Goal: Information Seeking & Learning: Learn about a topic

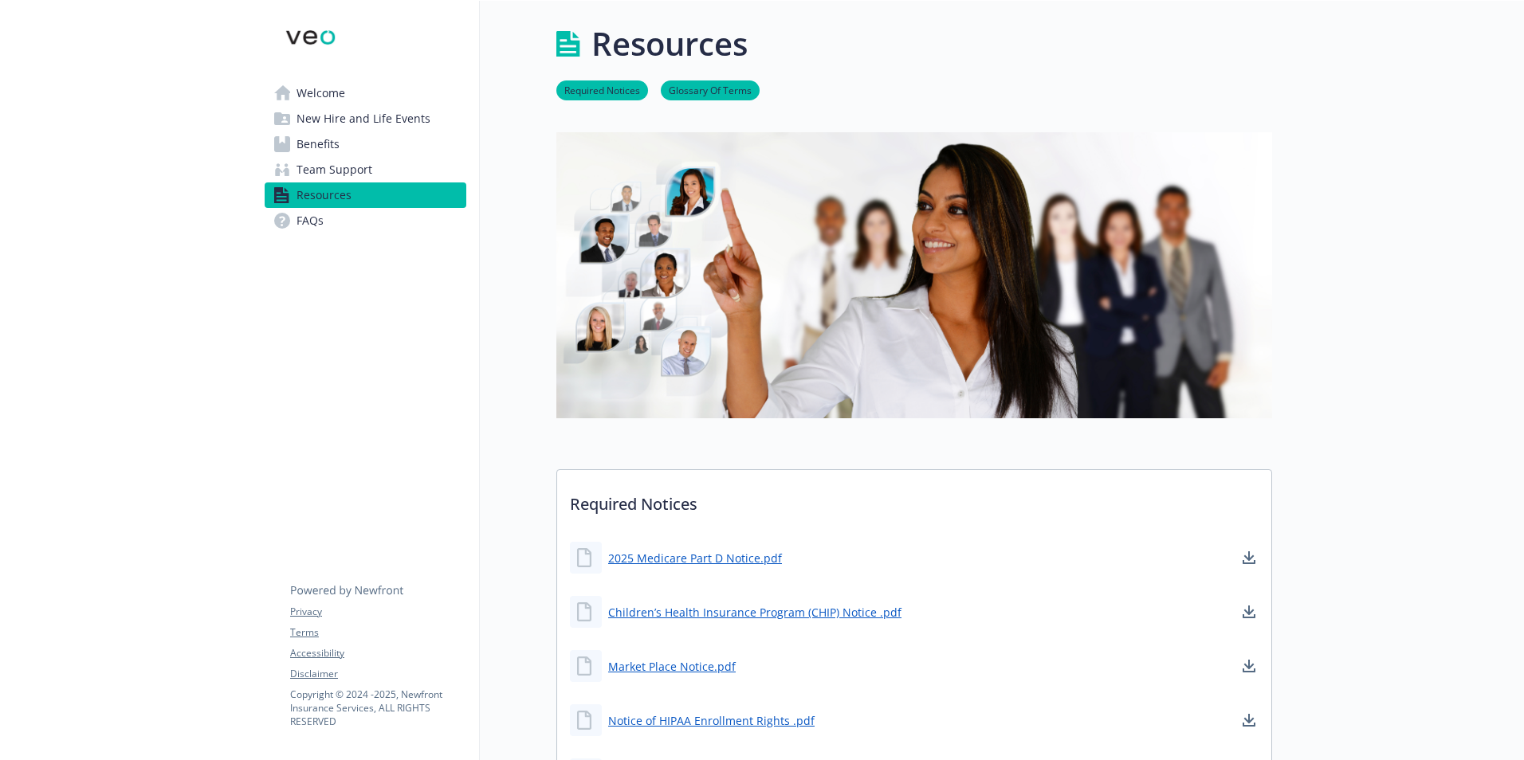
click at [319, 147] on span "Benefits" at bounding box center [318, 145] width 43 height 26
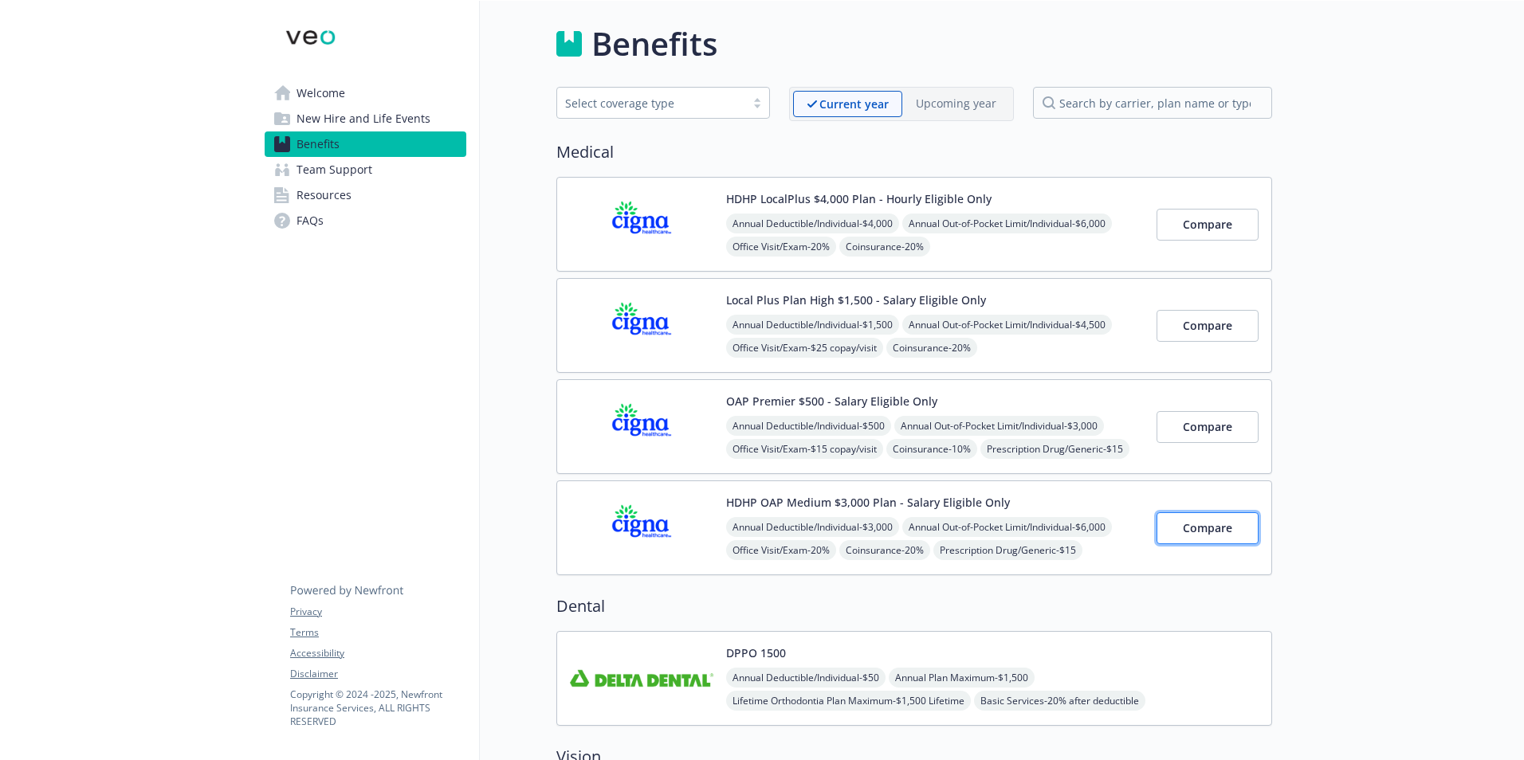
click at [1223, 515] on button "Compare" at bounding box center [1208, 529] width 102 height 32
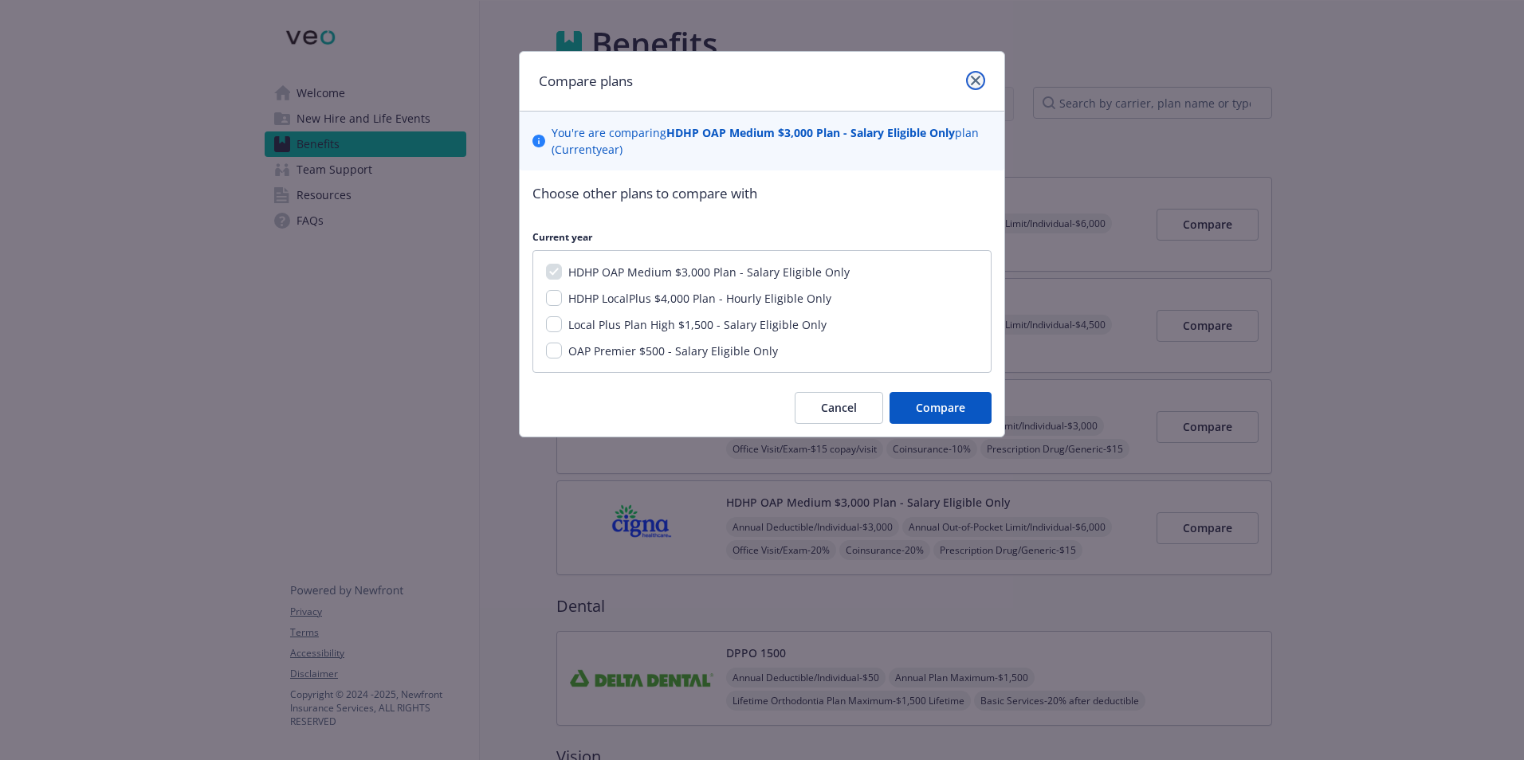
click at [976, 77] on icon "close" at bounding box center [976, 81] width 10 height 10
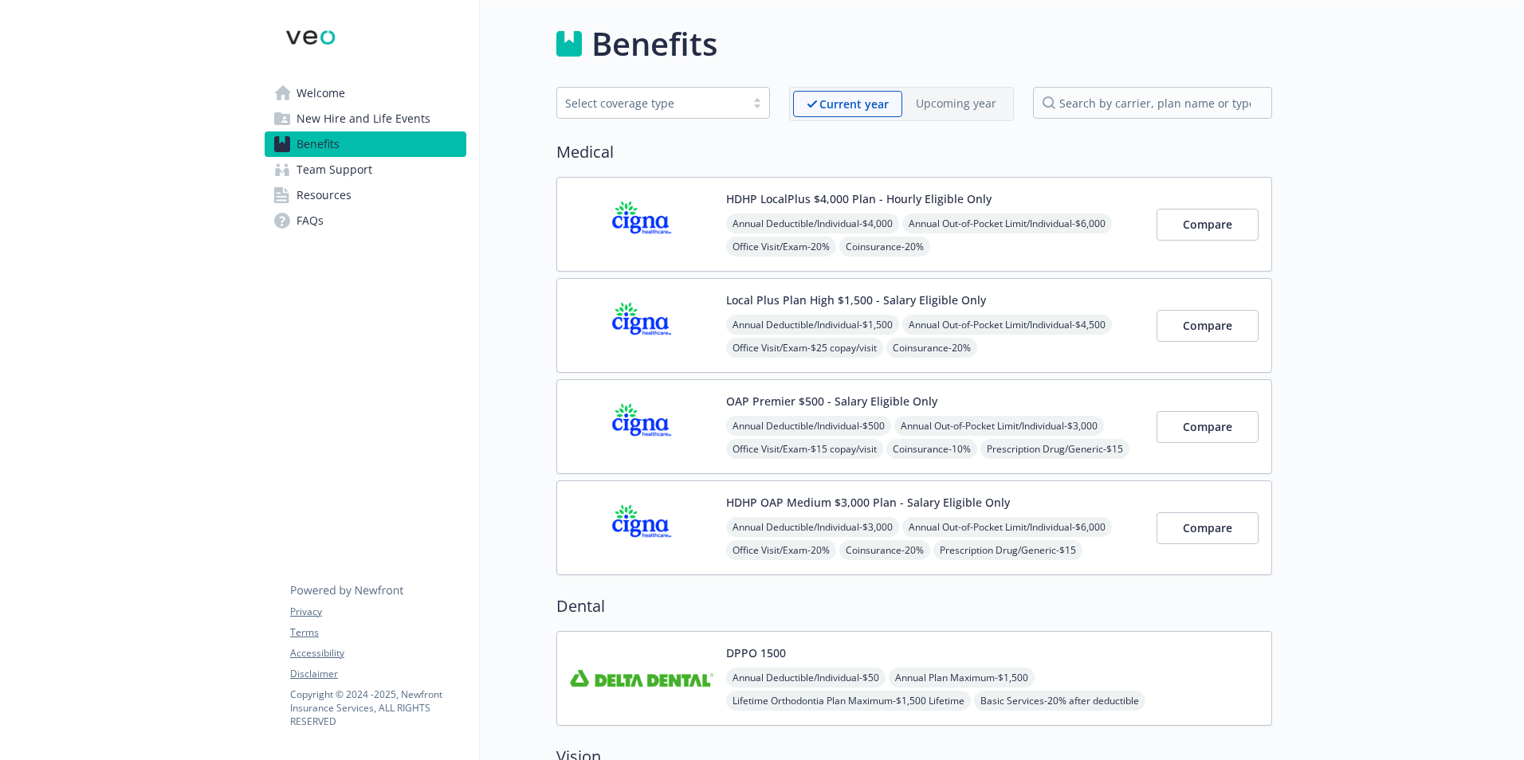
click at [675, 518] on img at bounding box center [641, 528] width 143 height 68
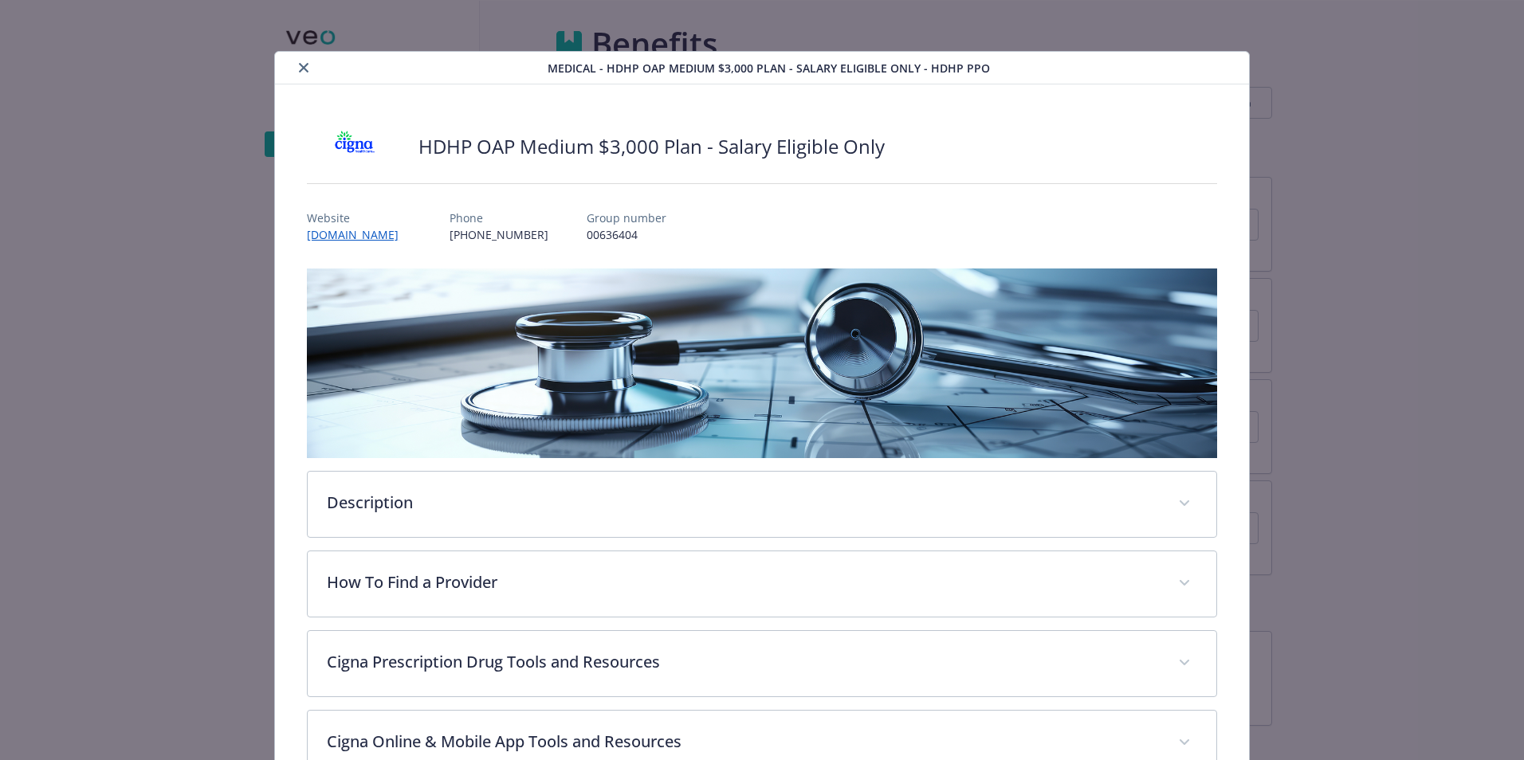
scroll to position [48, 0]
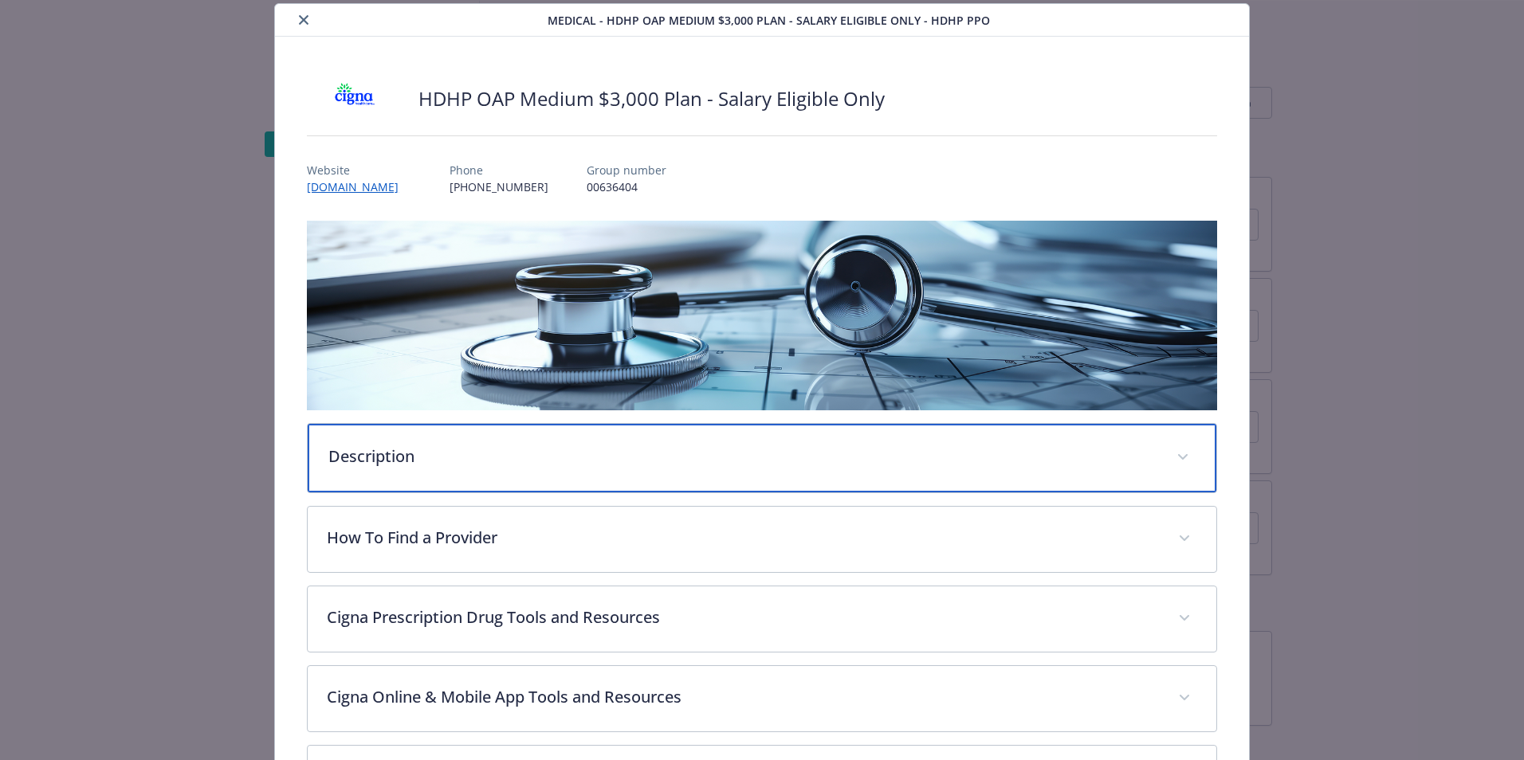
click at [661, 458] on p "Description" at bounding box center [742, 457] width 829 height 24
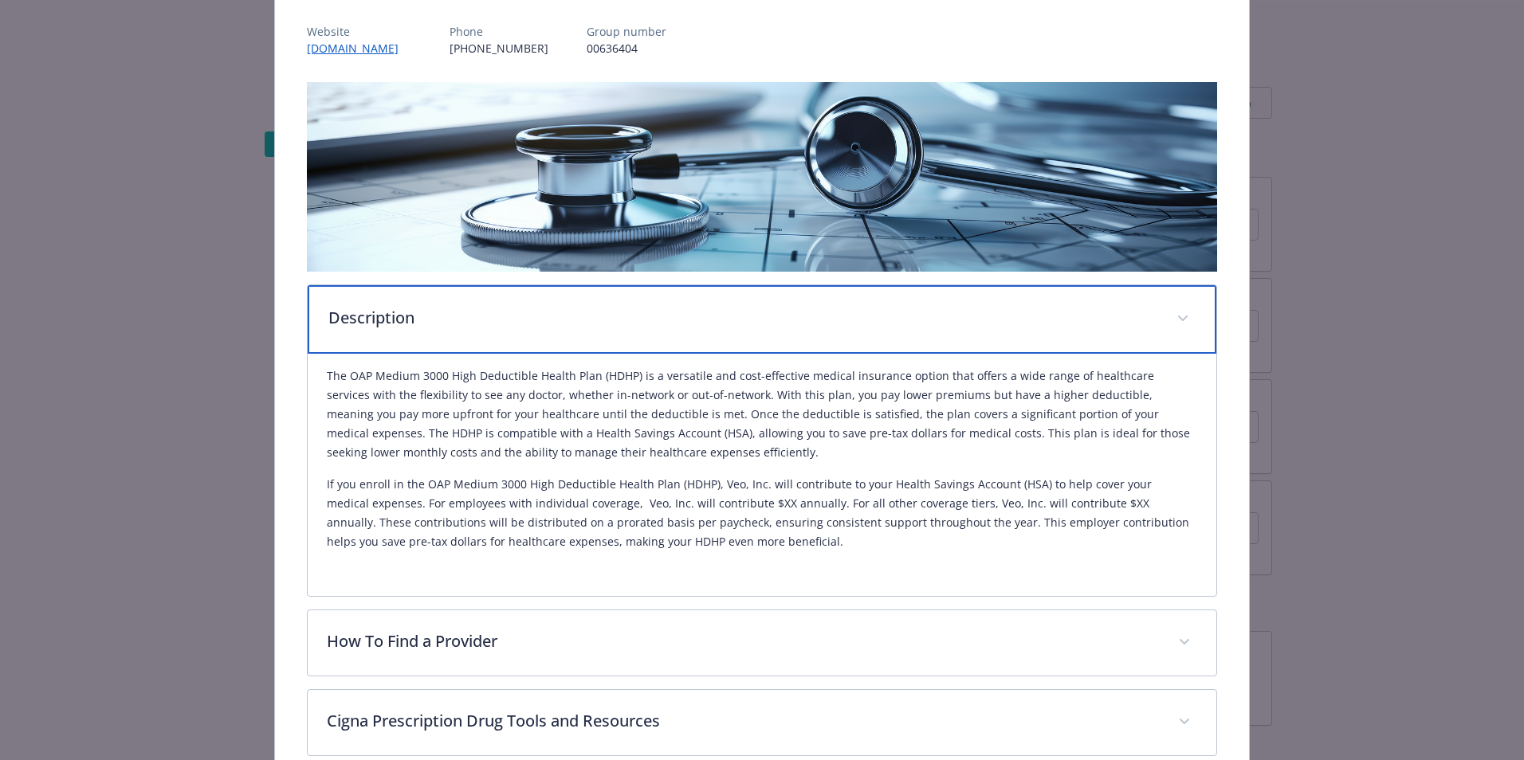
scroll to position [187, 0]
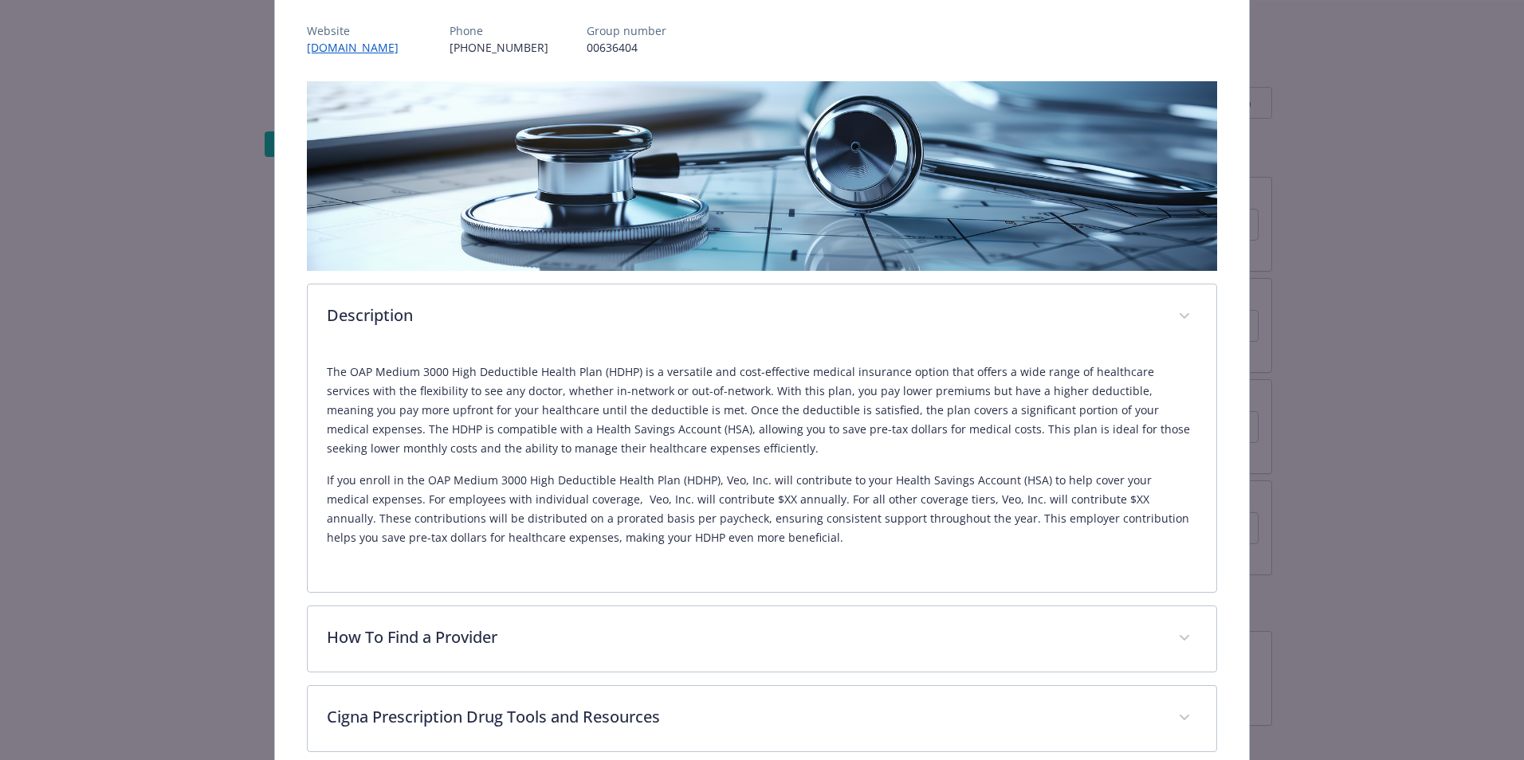
click at [599, 426] on p "The OAP Medium 3000 High Deductible Health Plan (HDHP) is a versatile and cost-…" at bounding box center [762, 411] width 870 height 96
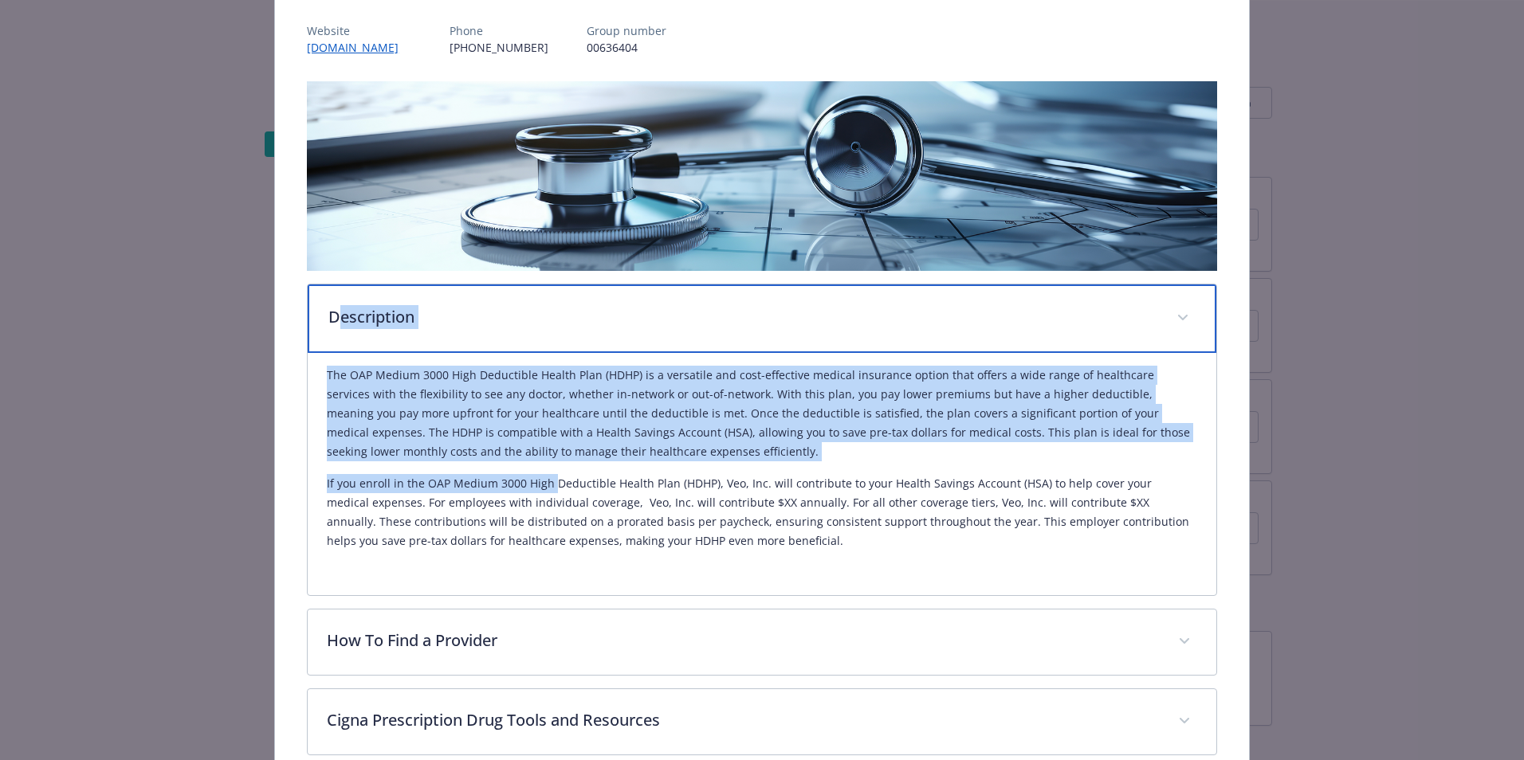
drag, startPoint x: 446, startPoint y: 371, endPoint x: 534, endPoint y: 464, distance: 128.0
click at [534, 464] on div "Description The OAP Medium 3000 High Deductible Health Plan (HDHP) is a versati…" at bounding box center [762, 440] width 910 height 312
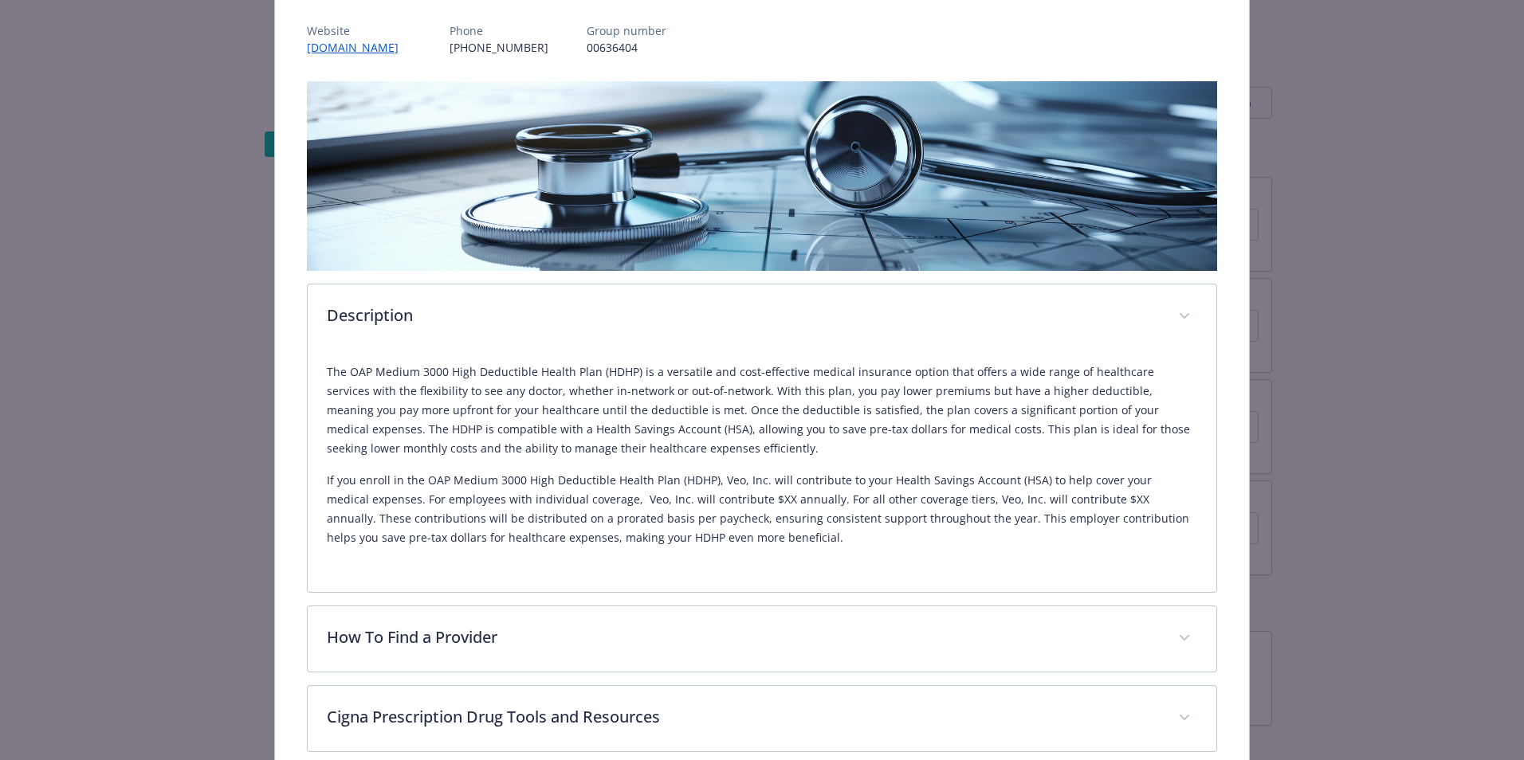
drag, startPoint x: 534, startPoint y: 464, endPoint x: 626, endPoint y: 517, distance: 106.8
click at [626, 517] on p "If you enroll in the OAP Medium 3000 High Deductible Health Plan (HDHP), Veo, I…" at bounding box center [762, 509] width 870 height 77
click at [1209, 670] on div "HDHP OAP Medium $3,000 Plan - Salary Eligible Only Website [DOMAIN_NAME] Phone …" at bounding box center [762, 742] width 974 height 1691
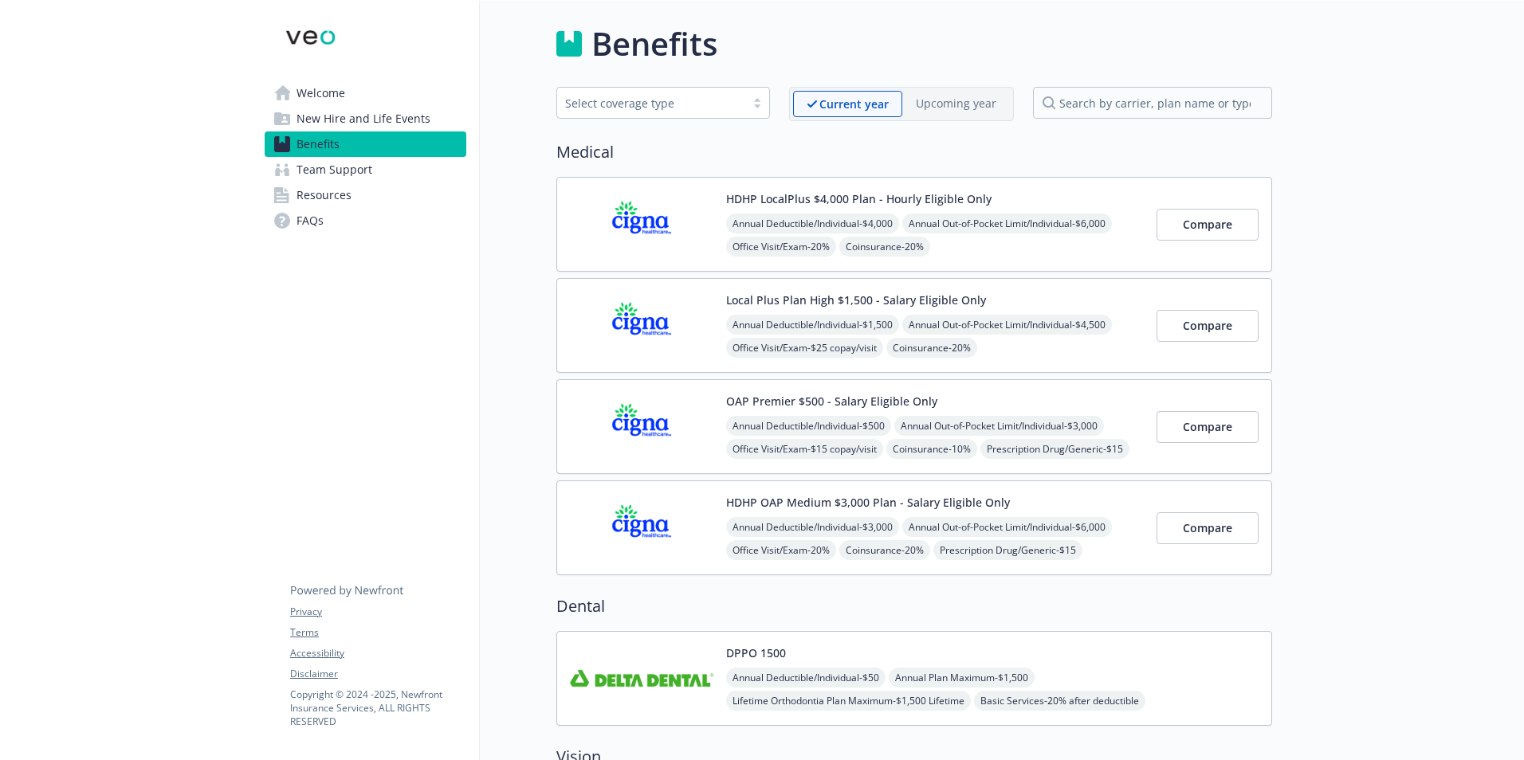
click at [320, 96] on span "Welcome" at bounding box center [321, 94] width 49 height 26
